Goal: Find specific page/section: Find specific page/section

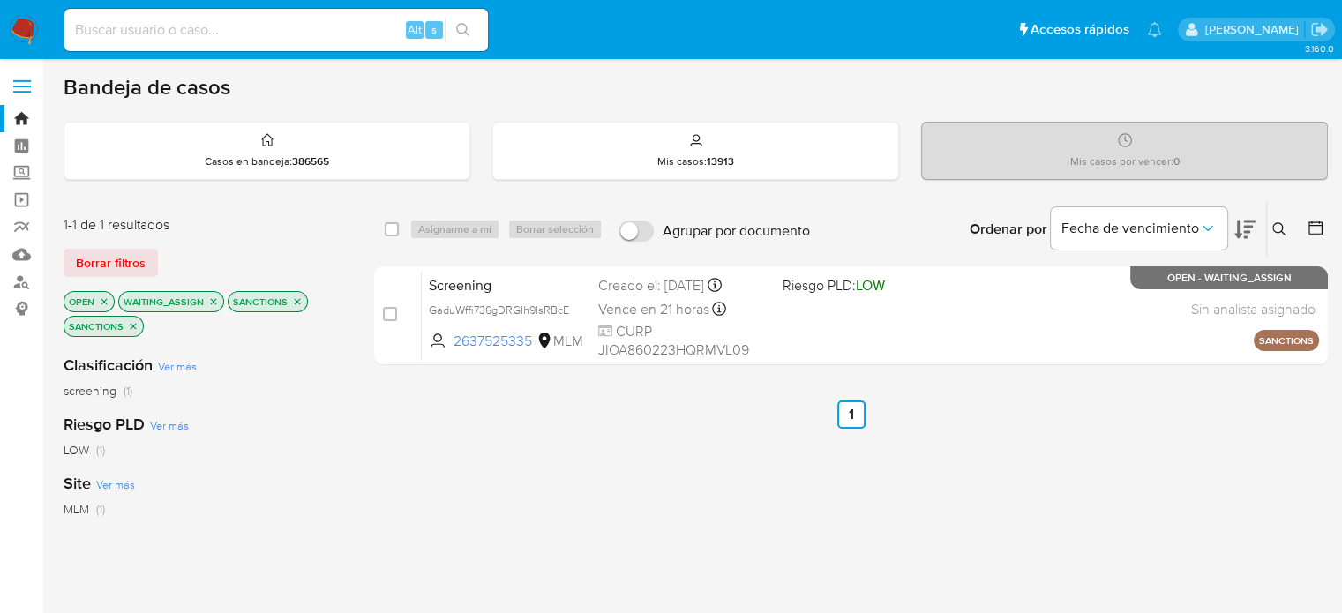
click at [293, 299] on icon "close-filter" at bounding box center [297, 302] width 11 height 11
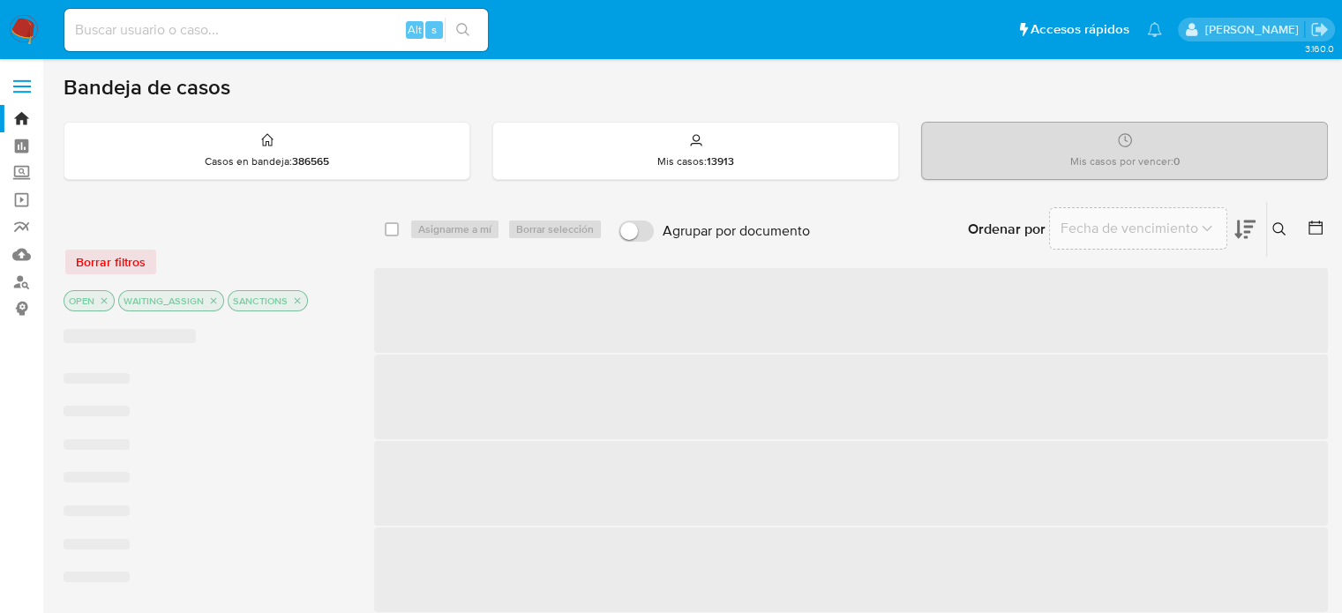
click at [293, 299] on icon "close-filter" at bounding box center [297, 301] width 11 height 11
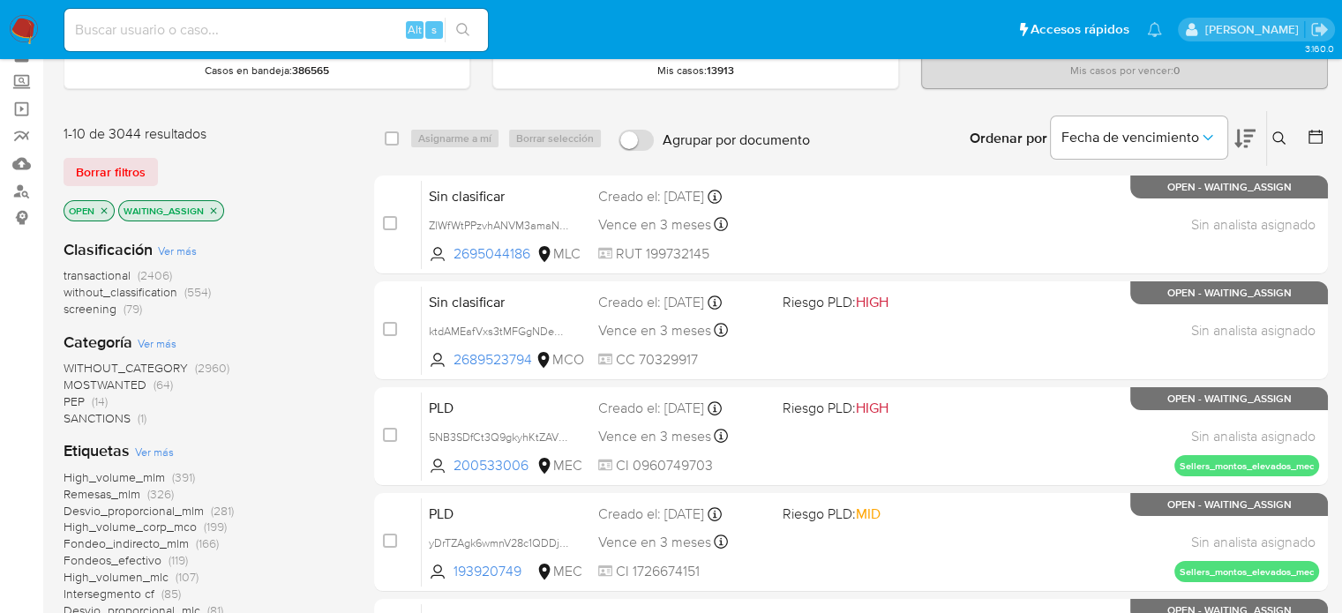
scroll to position [88, 0]
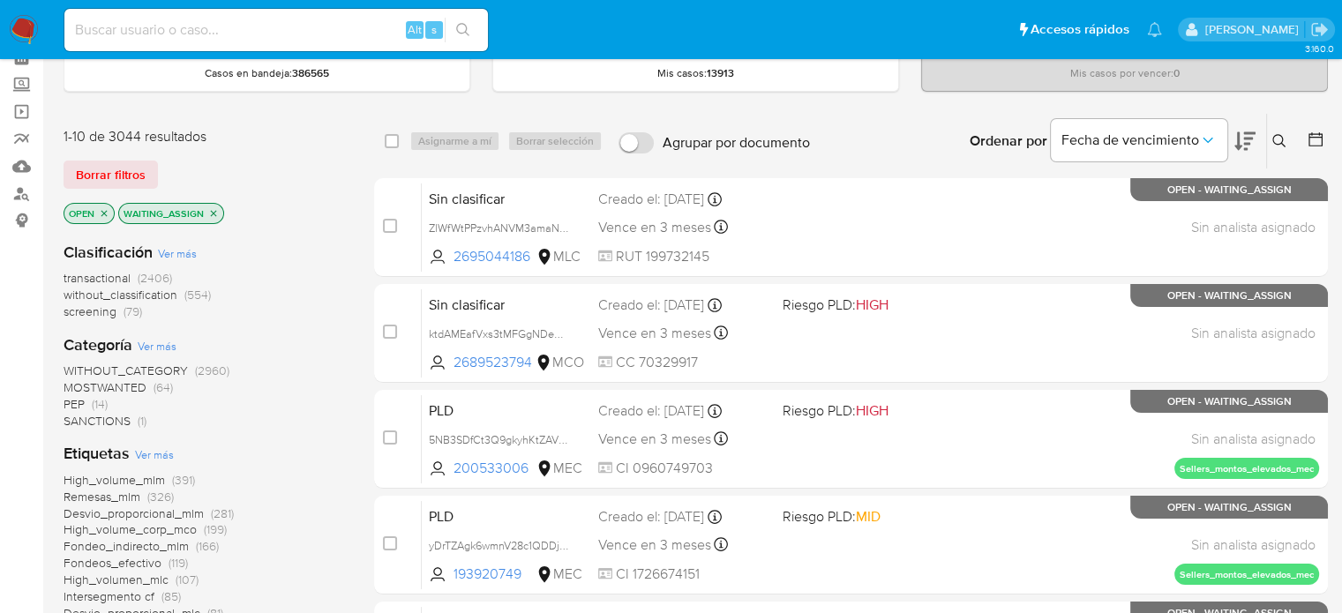
click at [85, 401] on span "PEP (14)" at bounding box center [86, 404] width 44 height 17
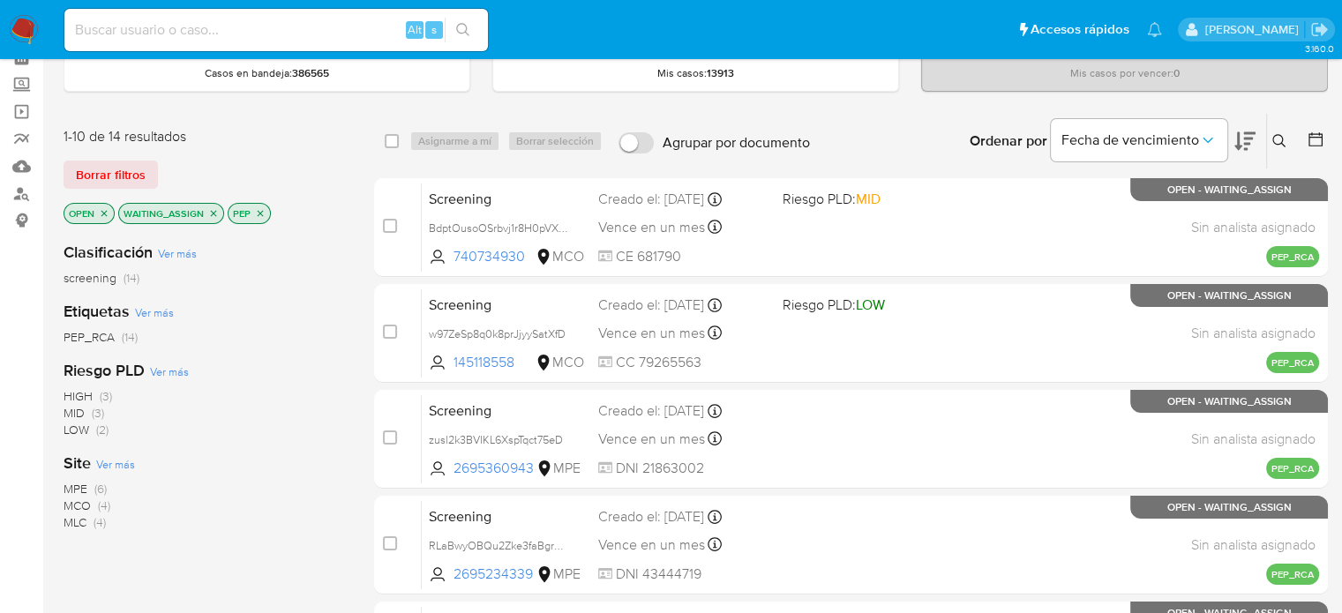
click at [215, 211] on icon "close-filter" at bounding box center [213, 213] width 11 height 11
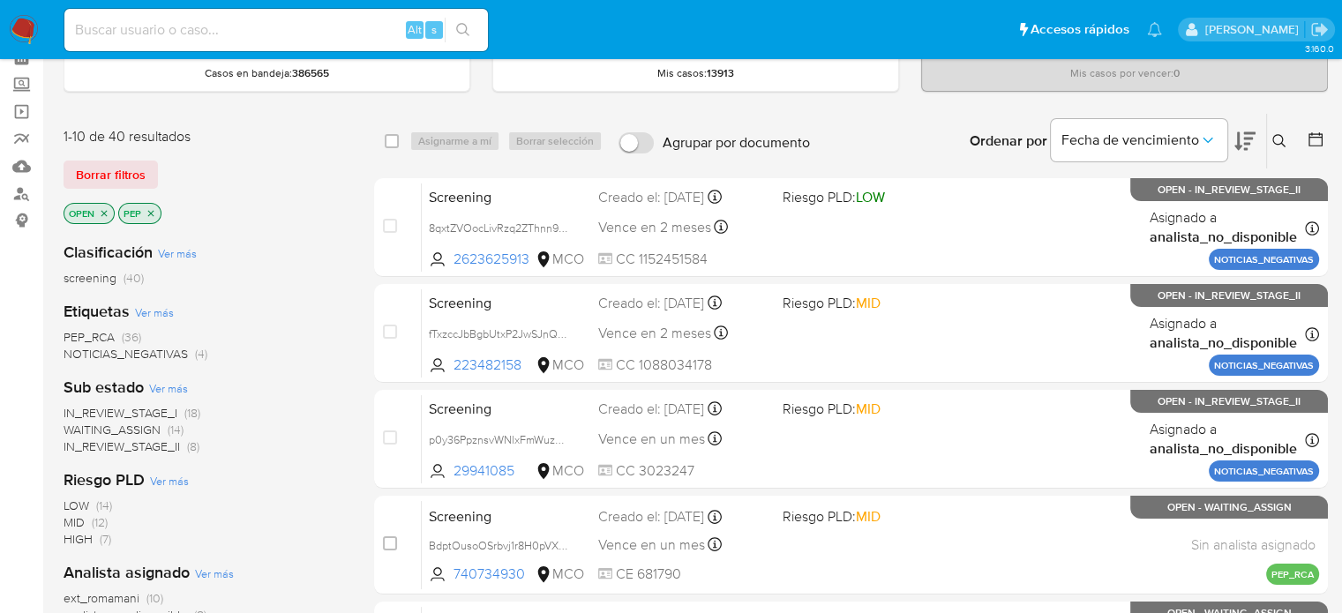
click at [122, 430] on span "WAITING_ASSIGN" at bounding box center [112, 430] width 97 height 18
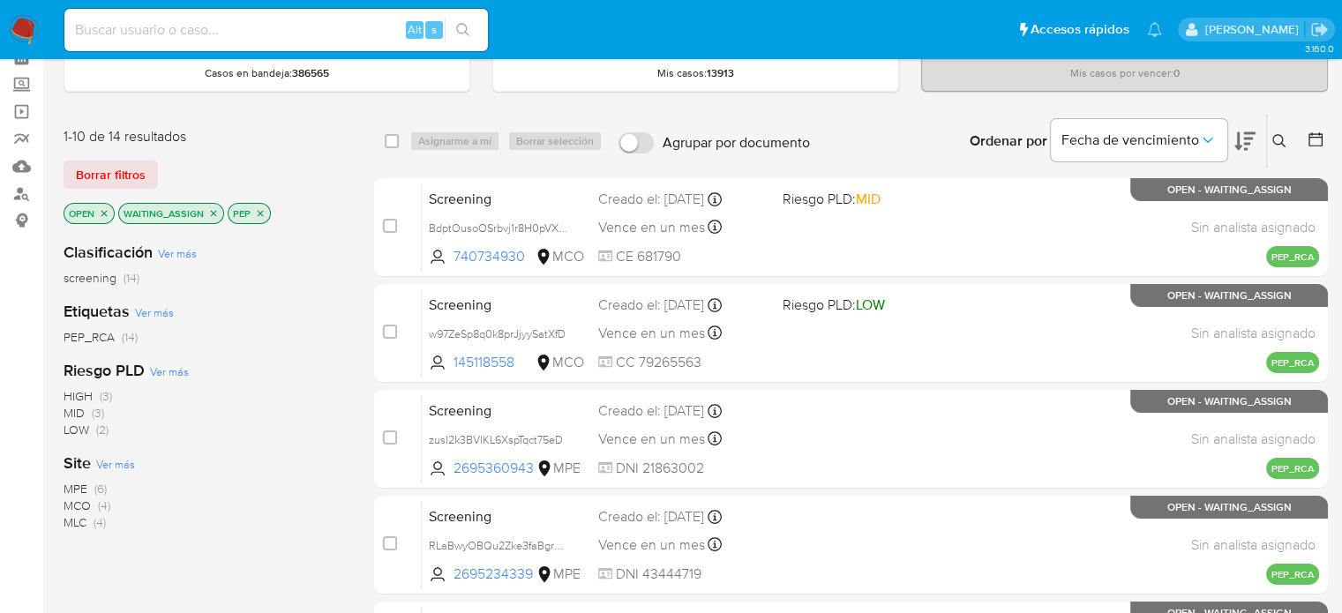
click at [20, 27] on img at bounding box center [24, 30] width 30 height 30
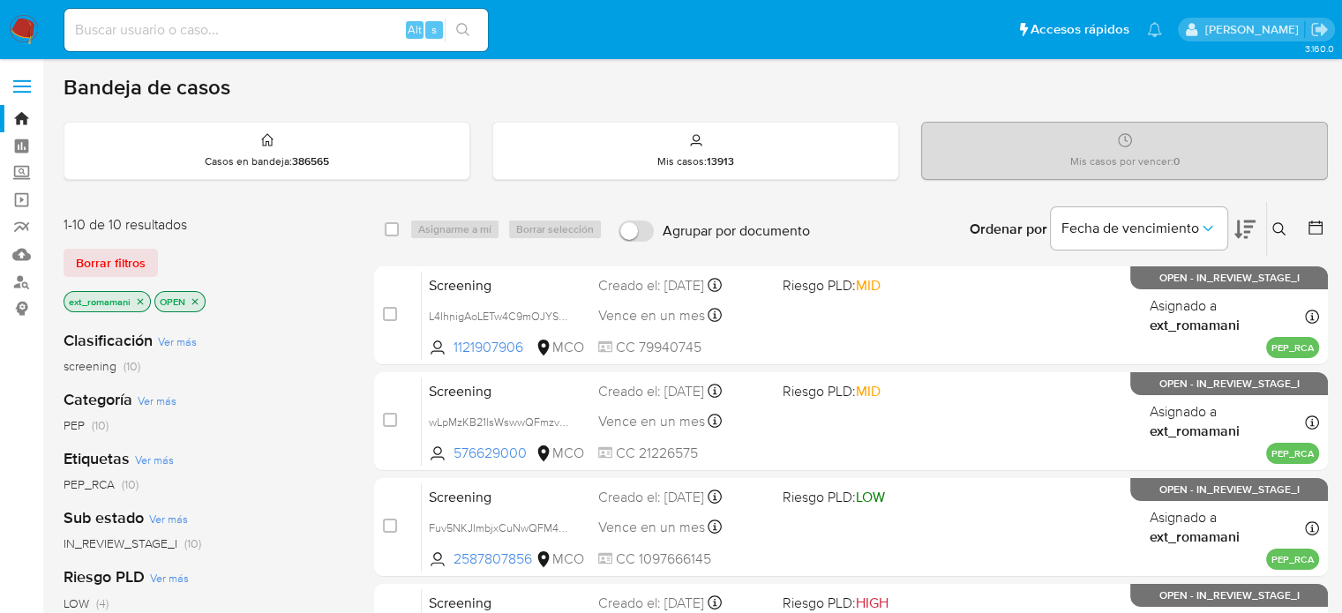
click at [193, 297] on icon "close-filter" at bounding box center [195, 302] width 11 height 11
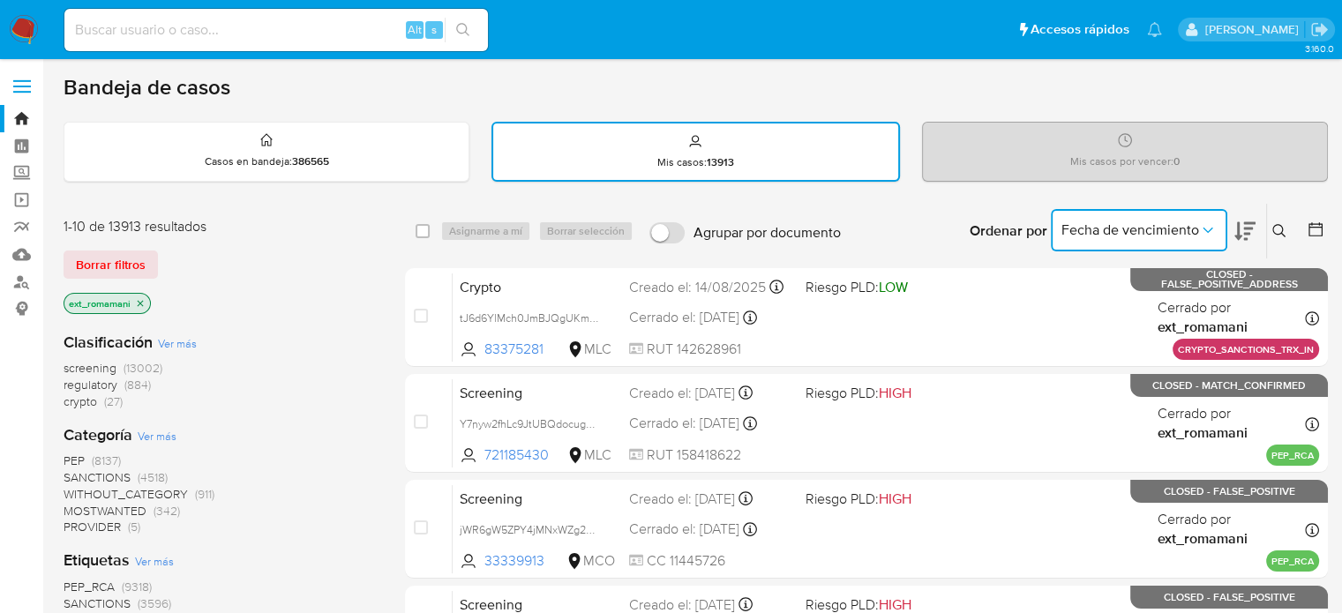
click at [1114, 214] on button "Fecha de vencimiento" at bounding box center [1139, 230] width 176 height 42
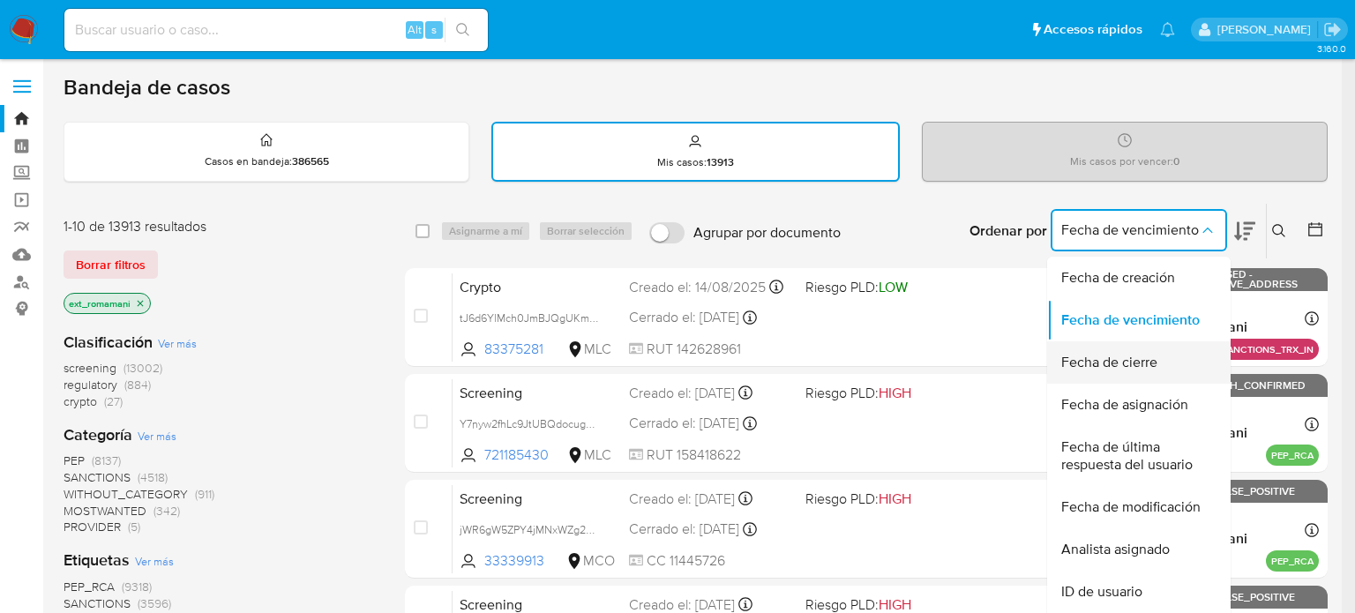
click at [1121, 363] on span "Fecha de cierre" at bounding box center [1110, 363] width 96 height 18
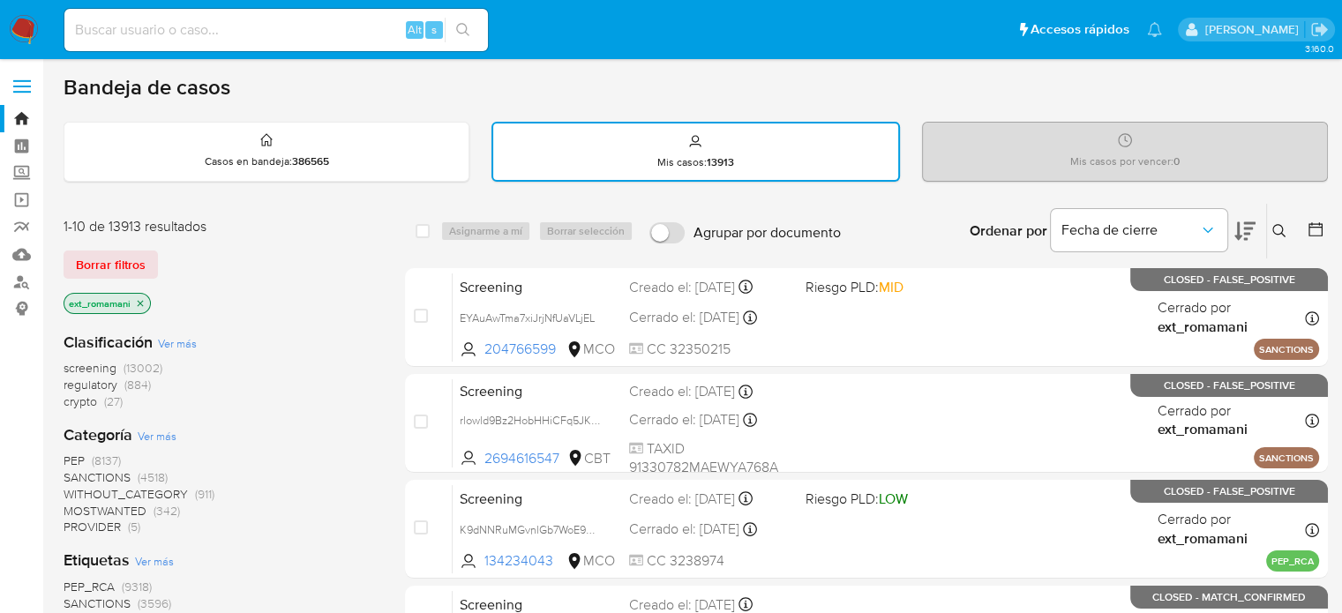
click at [1303, 229] on div at bounding box center [1312, 231] width 32 height 55
click at [1315, 232] on icon at bounding box center [1316, 230] width 18 height 18
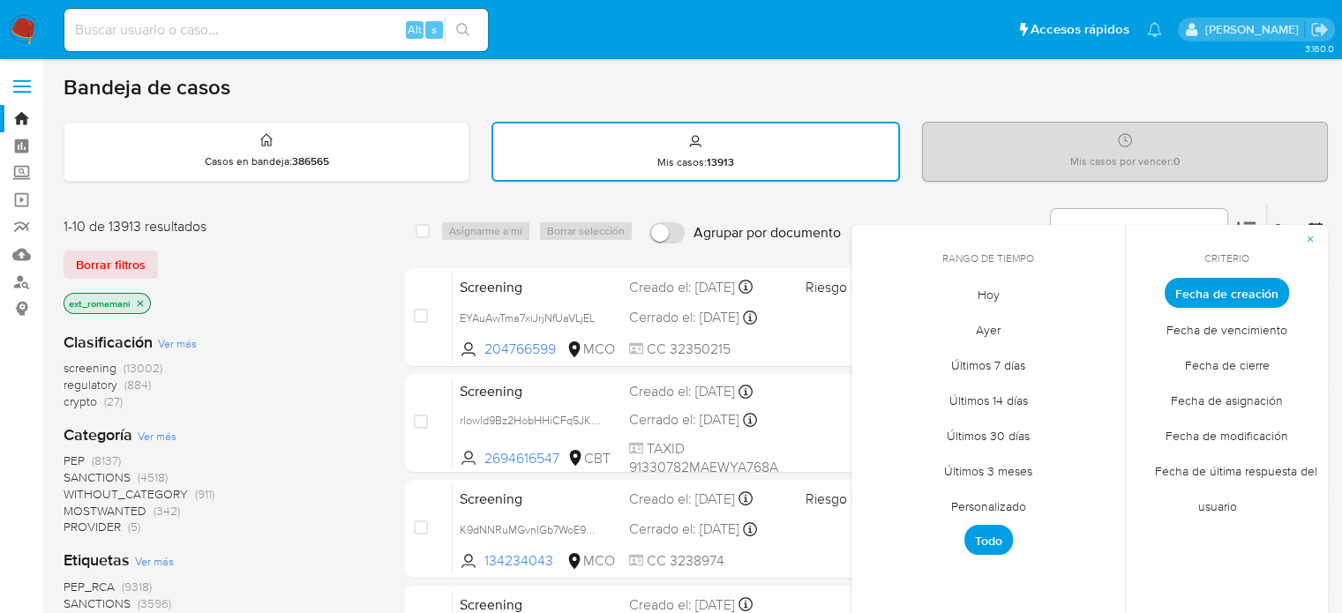
click at [1002, 297] on span "Hoy" at bounding box center [988, 294] width 59 height 36
click at [1231, 368] on span "Fecha de cierre" at bounding box center [1228, 365] width 122 height 36
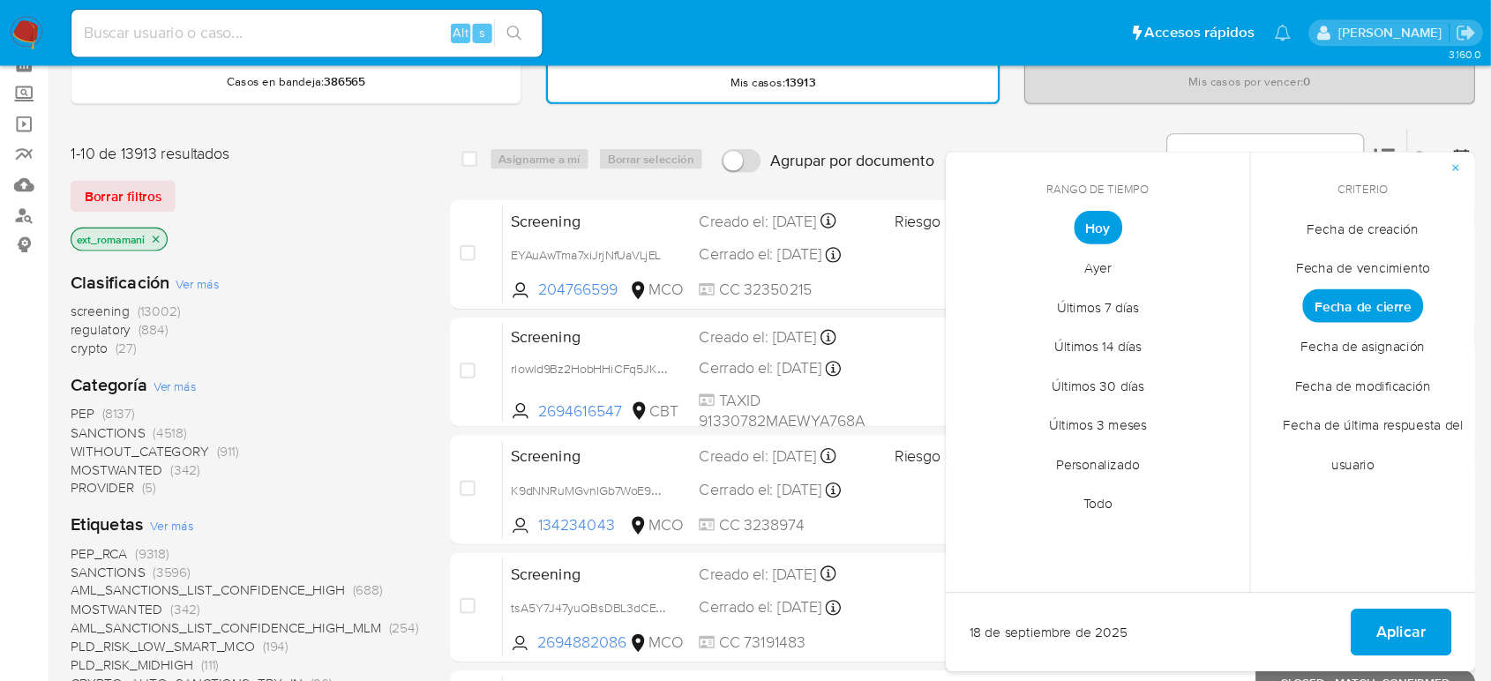
scroll to position [88, 0]
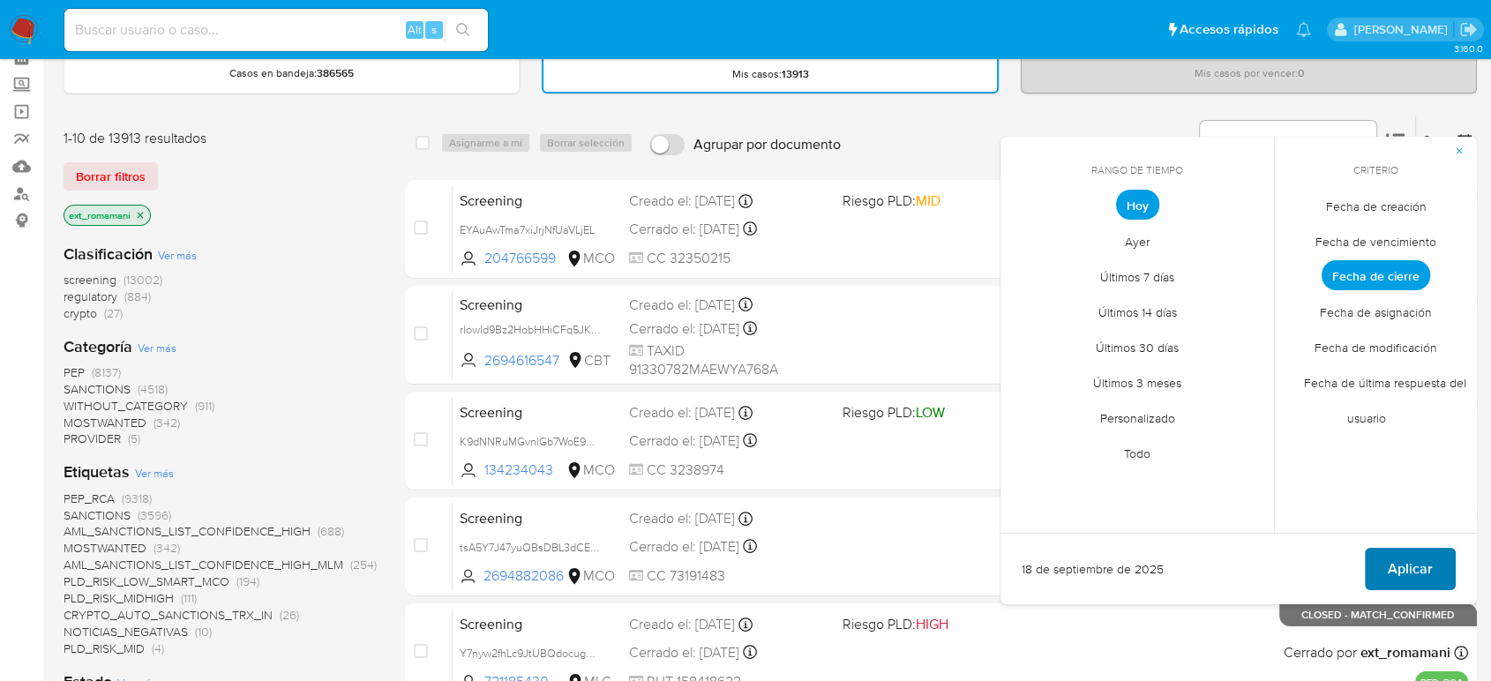
click at [1355, 567] on span "Aplicar" at bounding box center [1410, 569] width 45 height 39
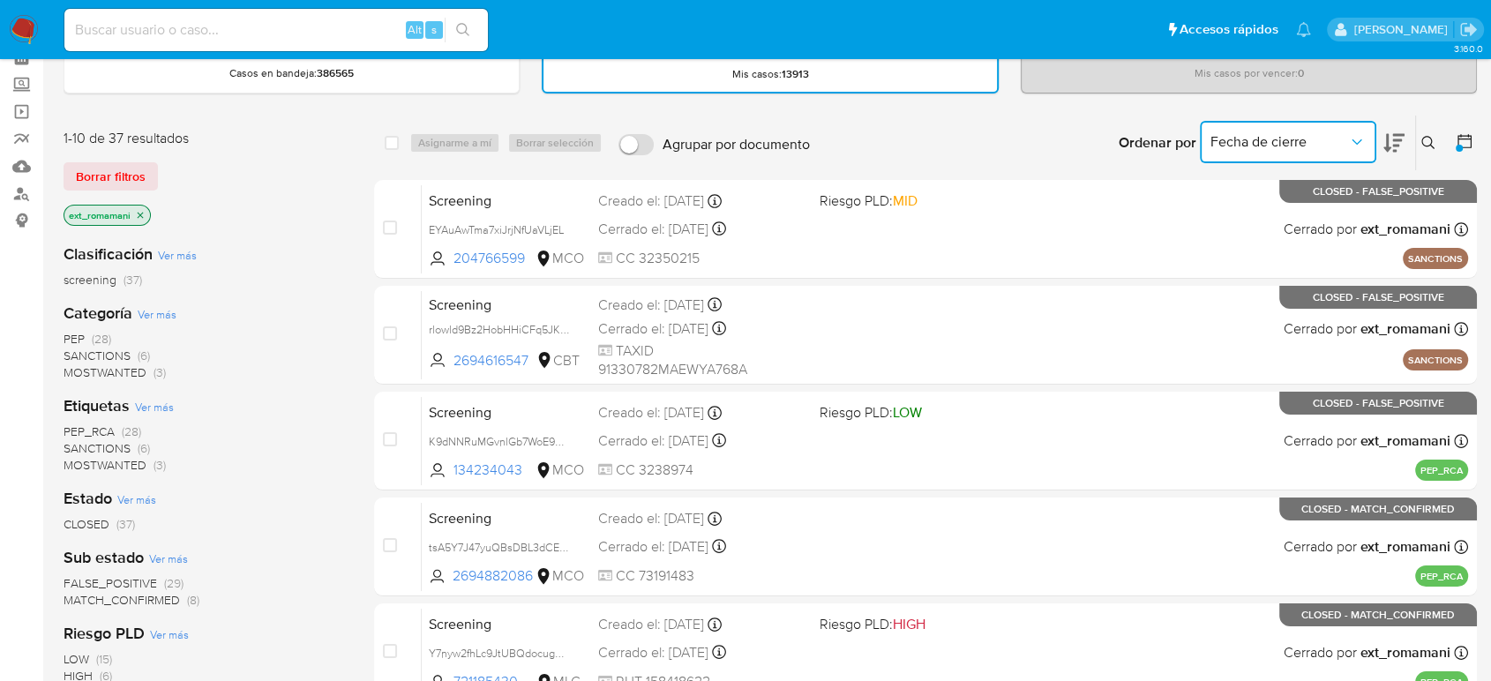
click at [1318, 131] on button "Fecha de cierre" at bounding box center [1288, 142] width 176 height 42
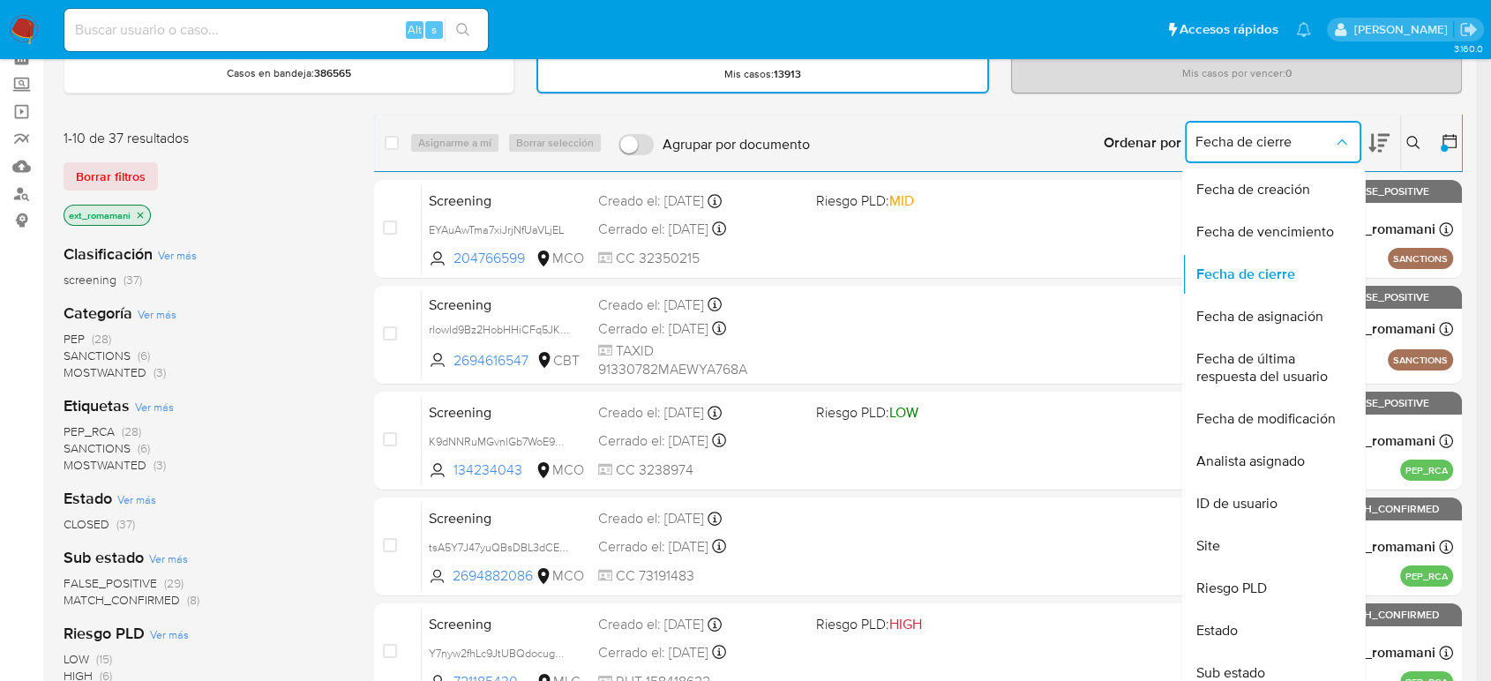
click at [1355, 139] on icon at bounding box center [1450, 141] width 18 height 18
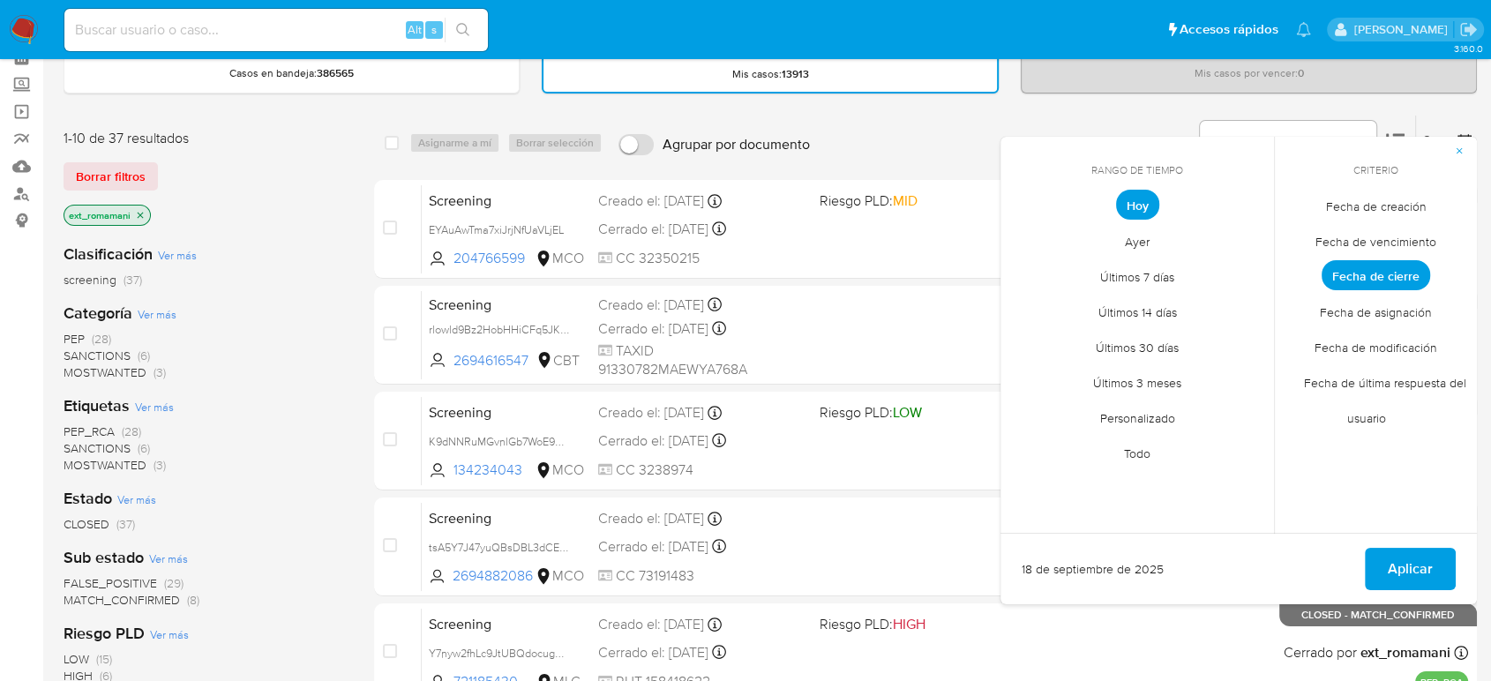
click at [1137, 237] on span "Ayer" at bounding box center [1138, 241] width 62 height 36
click at [1355, 565] on span "Aplicar" at bounding box center [1410, 569] width 45 height 39
